Goal: Transaction & Acquisition: Purchase product/service

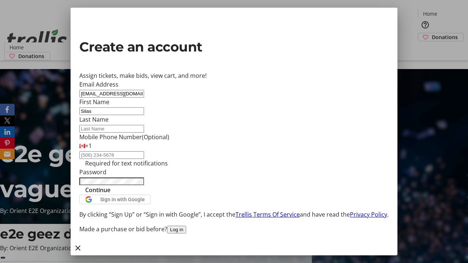
type input "Silas"
type input "[PERSON_NAME]"
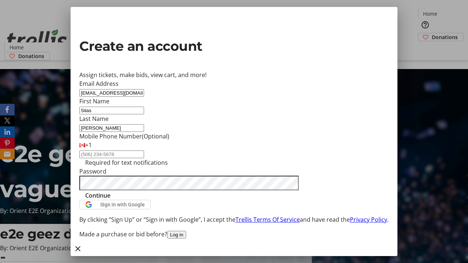
click at [110, 200] on span "Continue" at bounding box center [97, 195] width 25 height 9
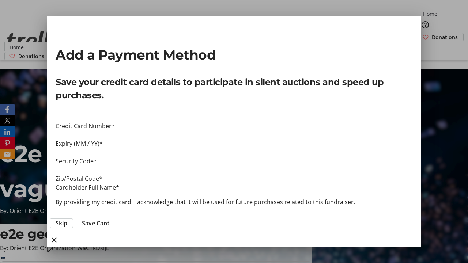
click at [67, 219] on span "Skip" at bounding box center [62, 223] width 12 height 9
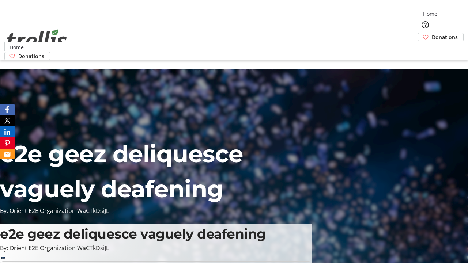
click at [432, 33] on span "Donations" at bounding box center [445, 37] width 26 height 8
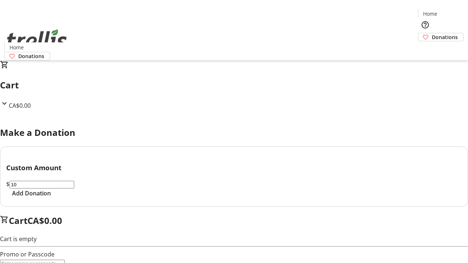
click at [51, 198] on span "Add Donation" at bounding box center [31, 193] width 39 height 9
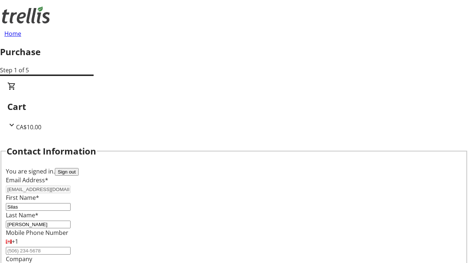
select select "BC"
select select "CA"
type input "Kelowna"
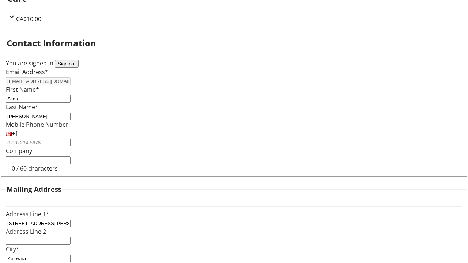
type input "V1Y 0C2"
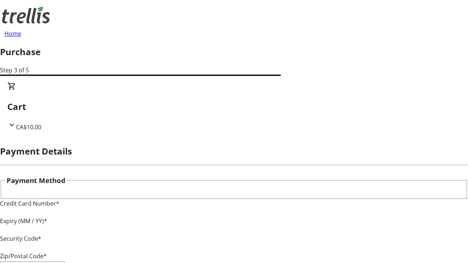
type input "V1Y 0C2"
